Goal: Find specific page/section: Find specific page/section

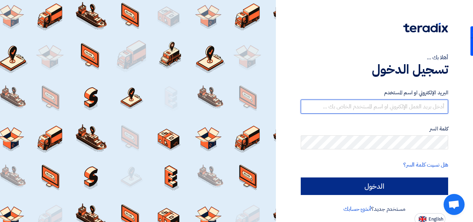
type input "[PERSON_NAME][EMAIL_ADDRESS][PERSON_NAME][DOMAIN_NAME]"
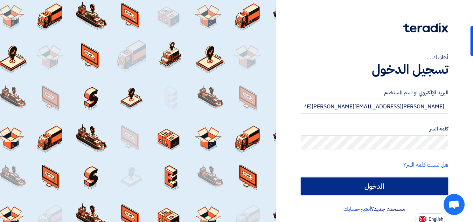
click at [365, 181] on input "الدخول" at bounding box center [374, 186] width 147 height 18
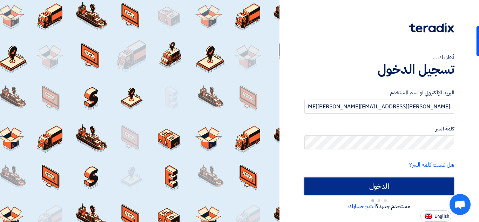
type input "Sign in"
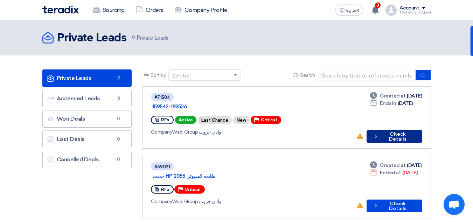
click at [391, 130] on button "Check details Check Details" at bounding box center [394, 136] width 55 height 13
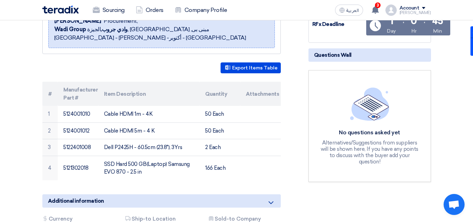
scroll to position [120, 0]
